Goal: Transaction & Acquisition: Purchase product/service

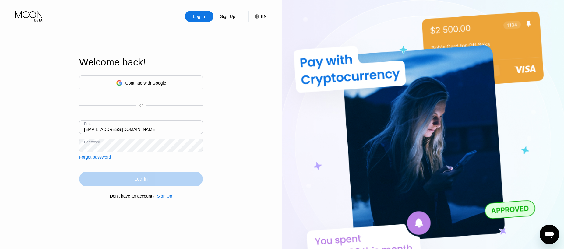
click at [188, 181] on div "Log In" at bounding box center [141, 179] width 124 height 15
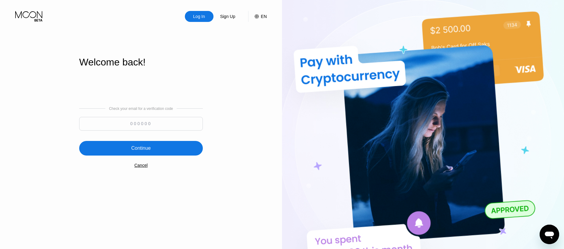
click at [162, 124] on input at bounding box center [141, 124] width 124 height 14
paste input "105845"
type input "105845"
click at [158, 146] on div "Continue" at bounding box center [141, 148] width 124 height 15
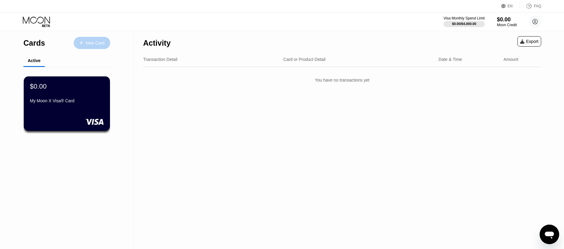
click at [91, 41] on div "New Card" at bounding box center [95, 42] width 19 height 5
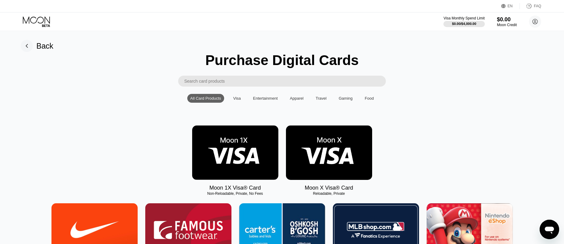
click at [224, 148] on img at bounding box center [235, 153] width 86 height 54
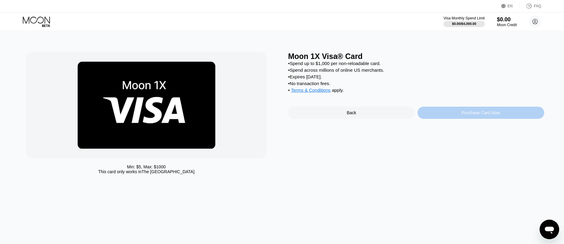
click at [458, 115] on div "Purchase Card Now" at bounding box center [480, 113] width 127 height 12
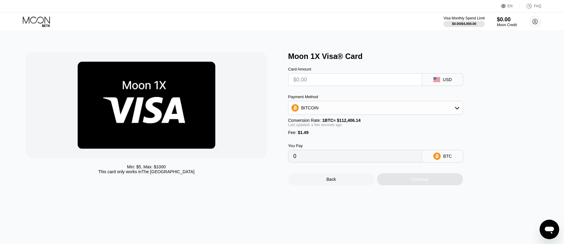
click at [318, 82] on input "text" at bounding box center [355, 80] width 124 height 12
type input "$280"
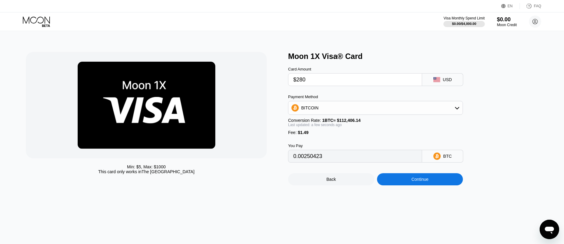
type input "0.00250423"
type input "$280"
click at [408, 184] on div "Continue" at bounding box center [420, 179] width 86 height 12
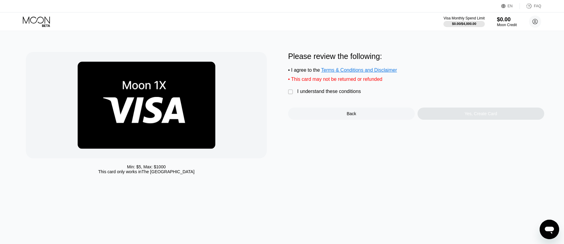
click at [290, 94] on div "" at bounding box center [291, 92] width 6 height 6
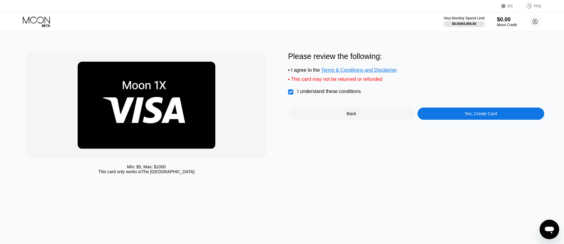
click at [442, 115] on div "Yes, Create Card" at bounding box center [480, 114] width 127 height 12
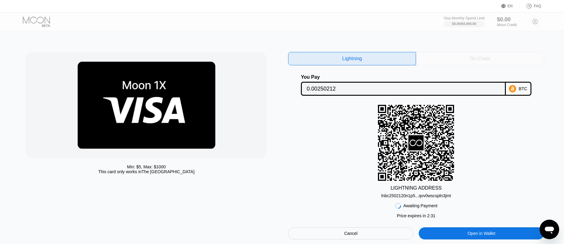
click at [463, 61] on div "On-Chain" at bounding box center [480, 58] width 128 height 13
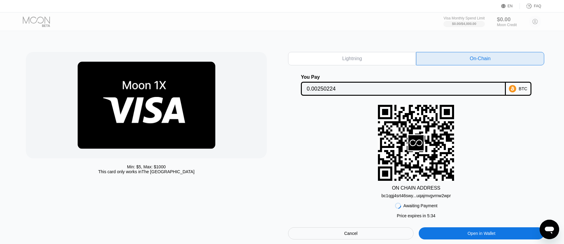
scroll to position [61, 0]
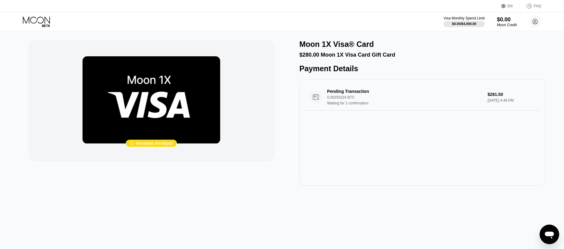
click at [499, 118] on div "Pending Transaction 0.00250224 BTC Waiting for 1 confirmation $281.50 [DATE] 4:…" at bounding box center [422, 132] width 246 height 107
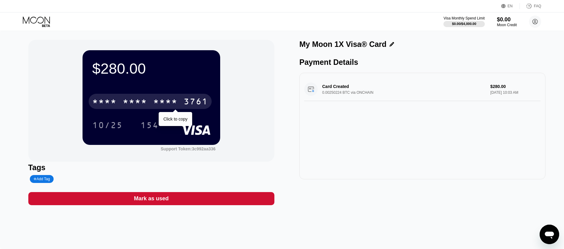
click at [162, 103] on div "* * * *" at bounding box center [165, 102] width 24 height 10
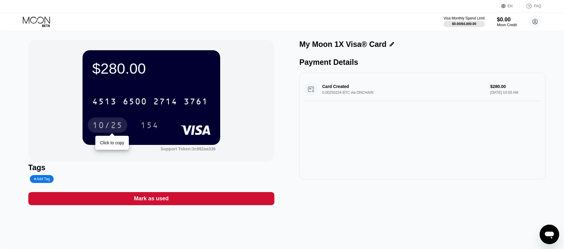
drag, startPoint x: 115, startPoint y: 125, endPoint x: 108, endPoint y: 128, distance: 7.5
click at [115, 125] on div "10/25" at bounding box center [107, 126] width 30 height 10
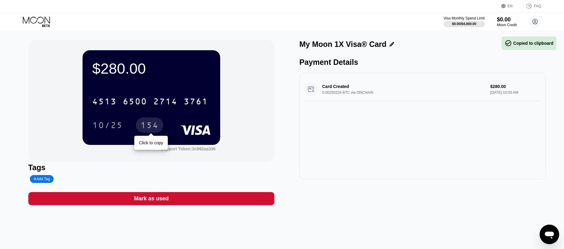
click at [148, 125] on div "154" at bounding box center [149, 126] width 18 height 10
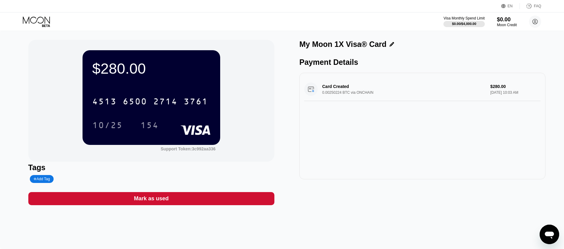
click at [33, 22] on icon at bounding box center [37, 21] width 28 height 11
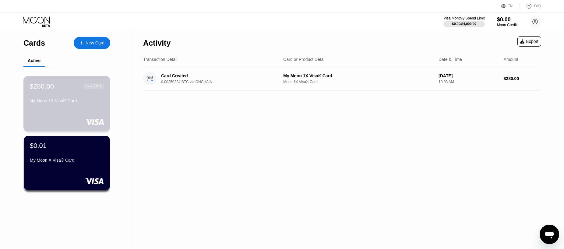
click at [79, 102] on div "My Moon 1X Visa® Card" at bounding box center [67, 100] width 75 height 5
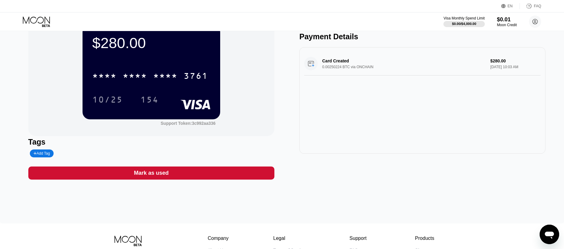
scroll to position [2, 0]
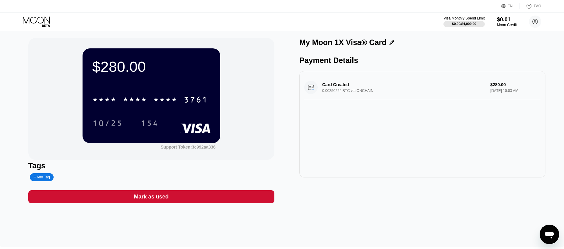
click at [44, 18] on icon at bounding box center [37, 21] width 28 height 11
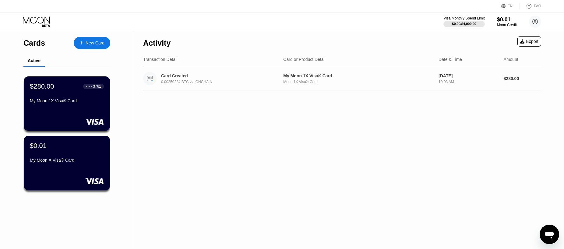
click at [293, 81] on div "Moon 1X Visa® Card" at bounding box center [358, 82] width 150 height 4
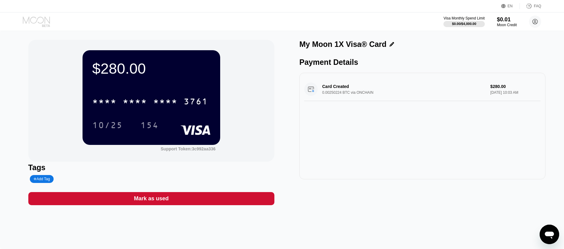
click at [41, 20] on icon at bounding box center [37, 21] width 28 height 11
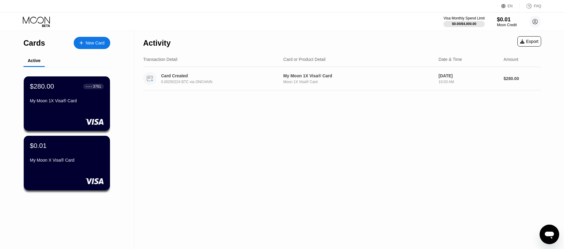
click at [351, 79] on div "My Moon 1X Visa® Card Moon 1X Visa® Card" at bounding box center [358, 78] width 150 height 11
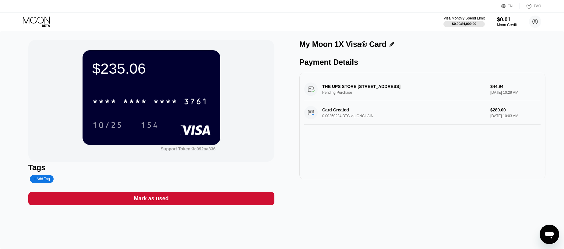
click at [35, 20] on icon at bounding box center [37, 21] width 28 height 11
